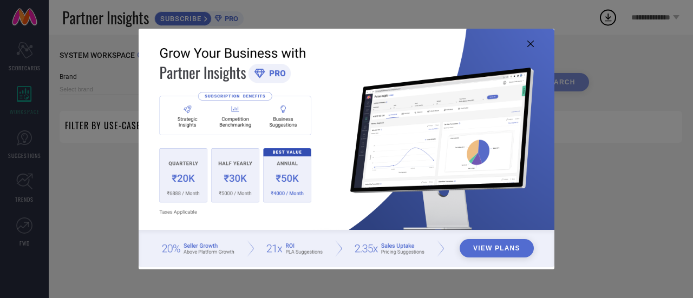
type input "1 STOP FASHION"
type input "All"
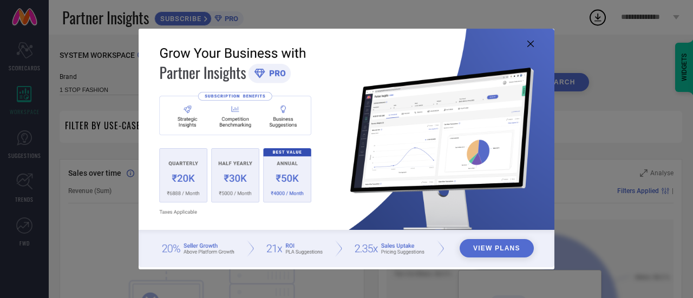
click at [480, 250] on button "View Plans" at bounding box center [497, 248] width 74 height 18
click at [531, 43] on icon at bounding box center [530, 44] width 6 height 6
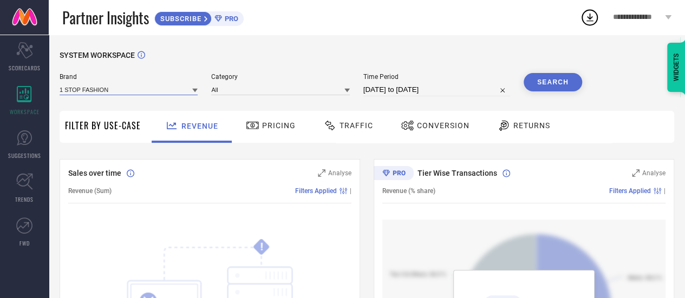
click at [121, 90] on input at bounding box center [129, 89] width 138 height 11
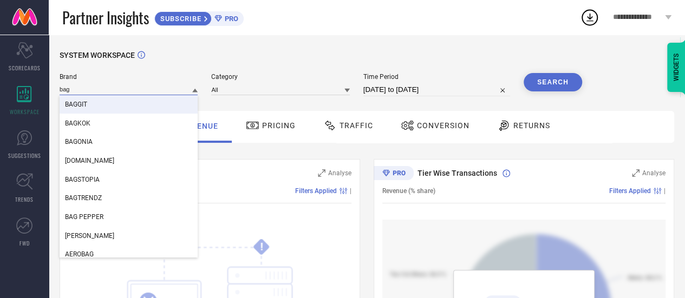
type input "bag"
click at [87, 107] on span "BAGGIT" at bounding box center [76, 105] width 22 height 8
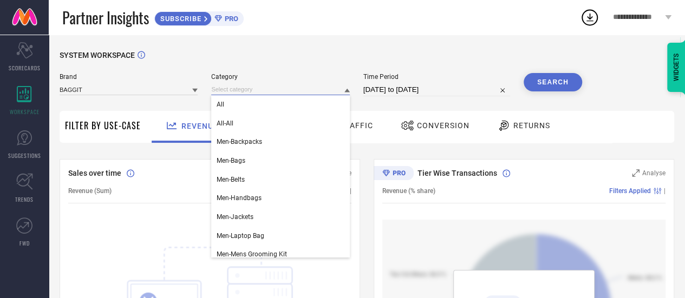
click at [241, 90] on input at bounding box center [280, 89] width 138 height 11
click at [228, 104] on div "All" at bounding box center [280, 104] width 138 height 18
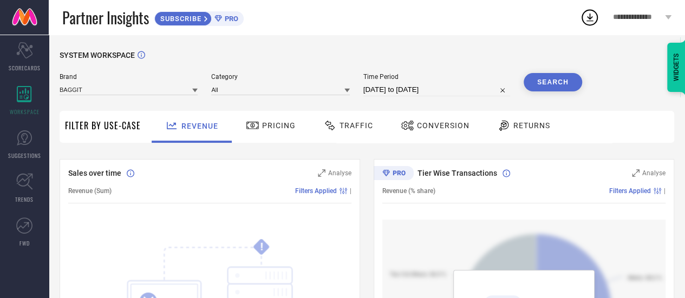
click at [546, 80] on button "Search" at bounding box center [553, 82] width 58 height 18
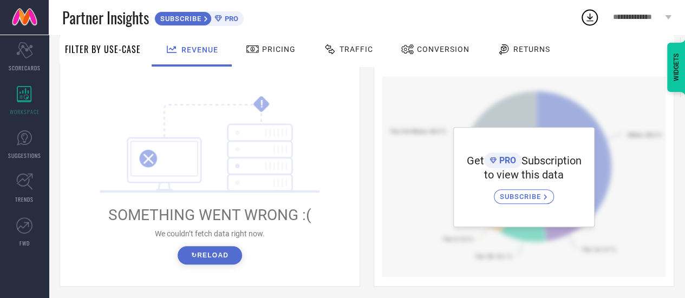
scroll to position [162, 0]
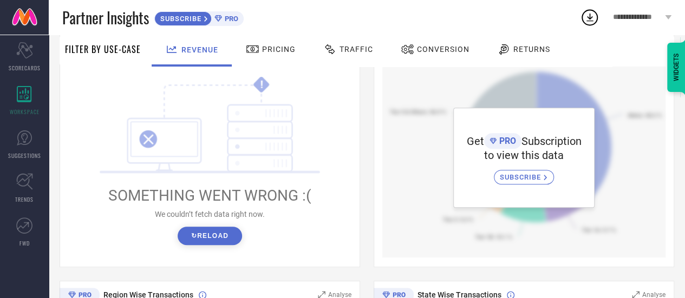
click at [199, 239] on button "↻ Reload" at bounding box center [210, 236] width 64 height 18
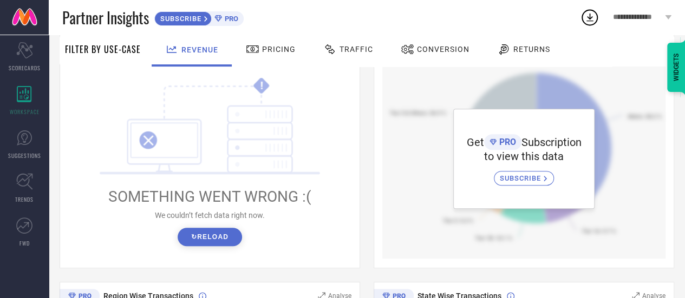
scroll to position [0, 0]
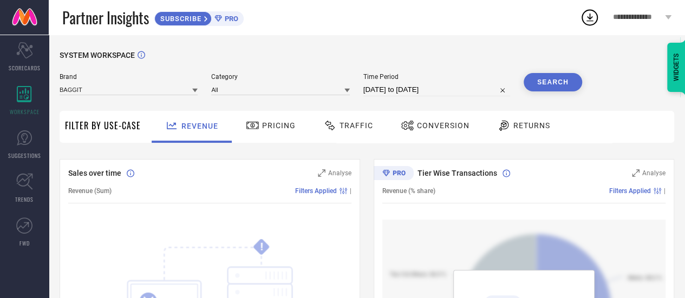
click at [278, 127] on span "Pricing" at bounding box center [279, 125] width 34 height 9
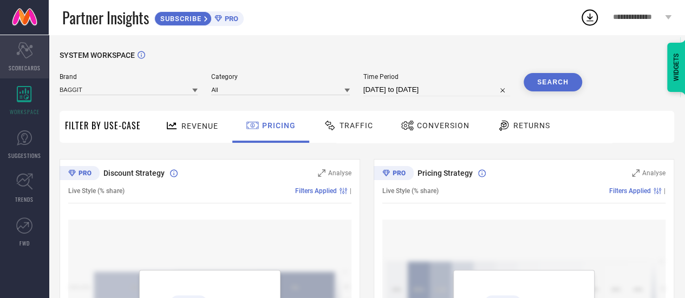
click at [17, 68] on span "SCORECARDS" at bounding box center [25, 68] width 32 height 8
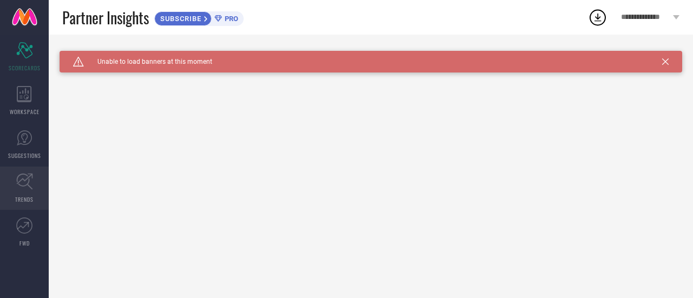
click at [24, 190] on icon at bounding box center [24, 181] width 17 height 17
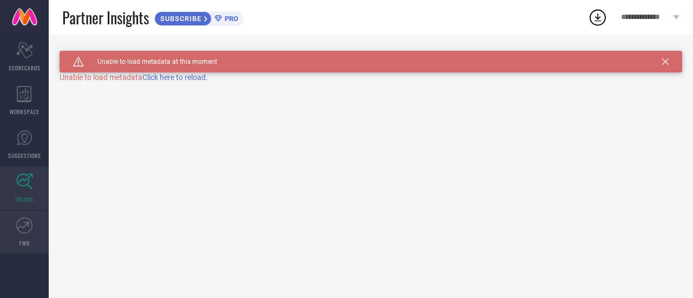
click at [24, 232] on icon at bounding box center [24, 226] width 16 height 16
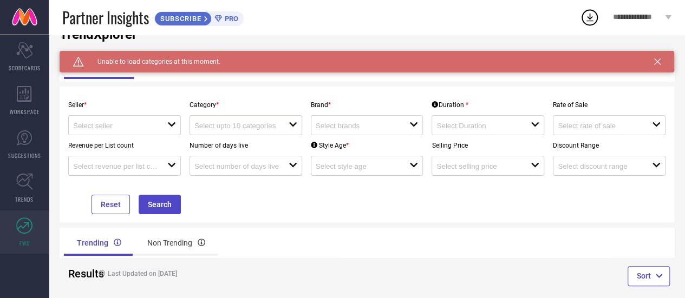
scroll to position [49, 0]
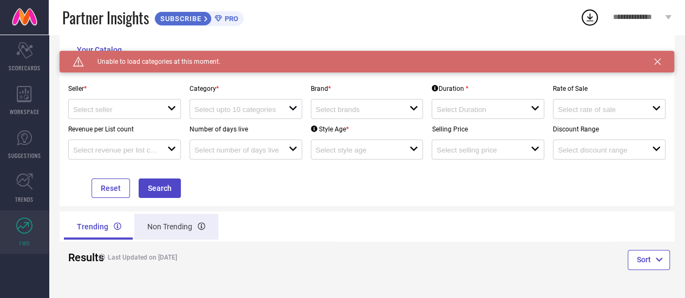
click at [161, 230] on div "Non Trending" at bounding box center [176, 227] width 84 height 26
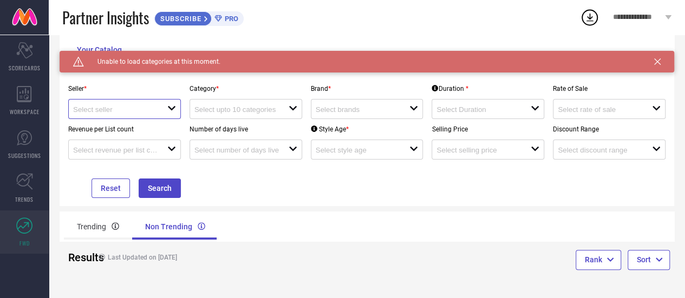
click at [138, 107] on input at bounding box center [115, 110] width 84 height 8
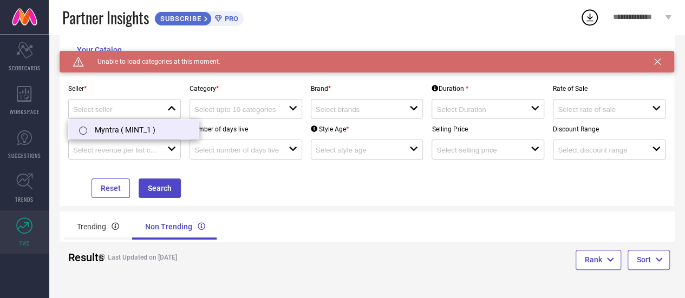
click at [108, 130] on li "Myntra ( MINT_1 )" at bounding box center [134, 129] width 130 height 19
type input "Myntra ( MINT_1 )"
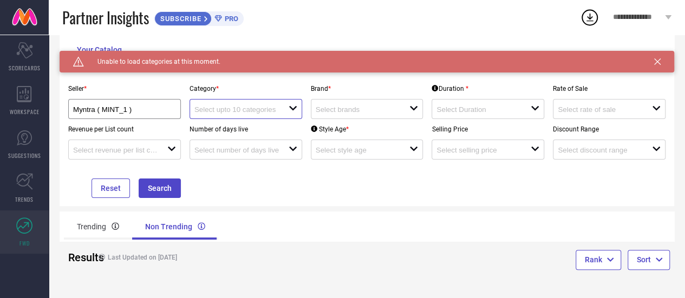
click at [233, 106] on input at bounding box center [236, 110] width 84 height 8
click at [321, 108] on input at bounding box center [358, 110] width 84 height 8
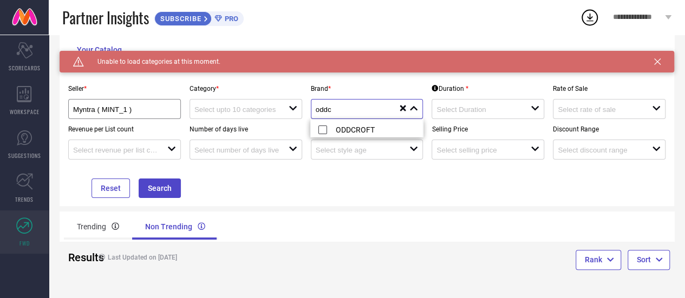
type input "oddc"
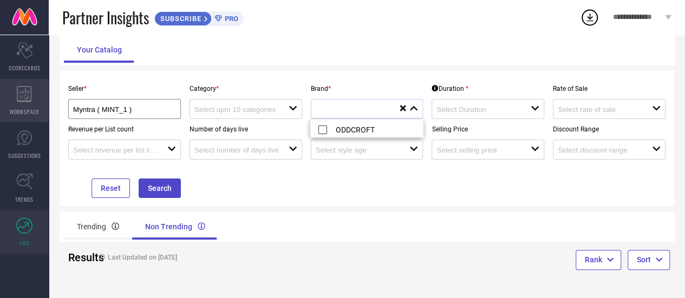
click at [21, 109] on span "WORKSPACE" at bounding box center [25, 112] width 30 height 8
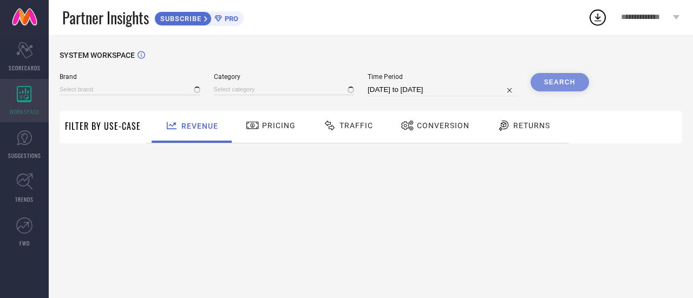
type input "1 STOP FASHION"
type input "All"
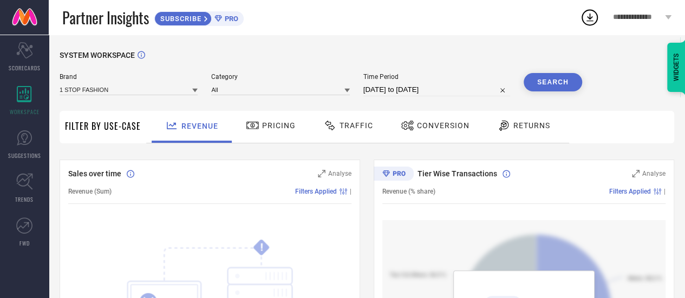
click at [231, 12] on div "SUBSCRIBE PRO" at bounding box center [198, 18] width 89 height 15
